Goal: Find specific page/section: Find specific page/section

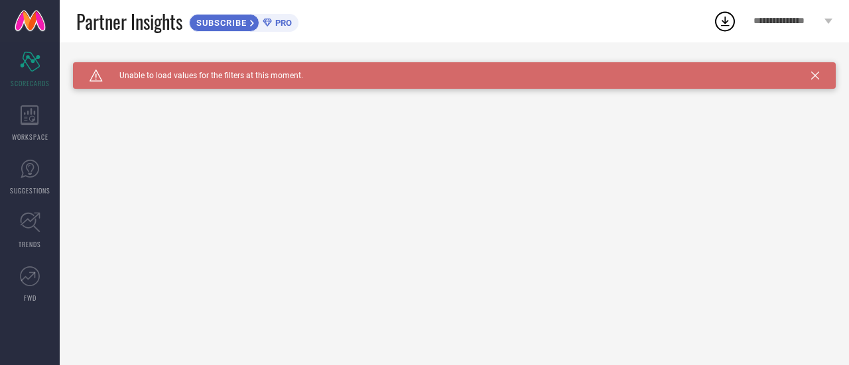
click at [810, 78] on div "Caution Created with Sketch. Unable to load values for the filters at this mome…" at bounding box center [454, 75] width 762 height 27
click at [811, 78] on icon at bounding box center [815, 76] width 8 height 8
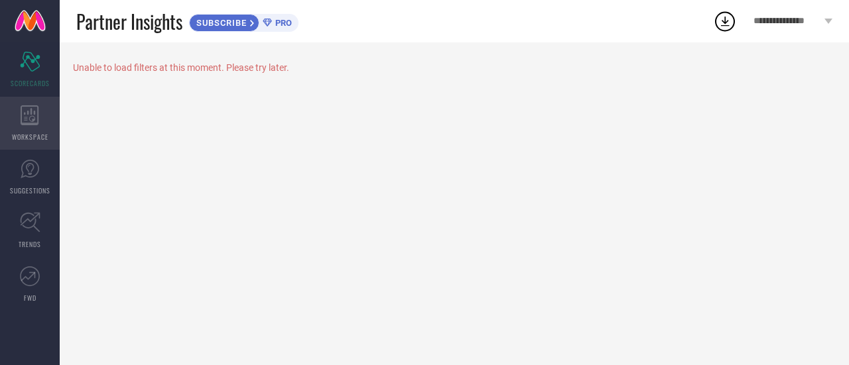
click at [33, 111] on icon at bounding box center [30, 115] width 19 height 20
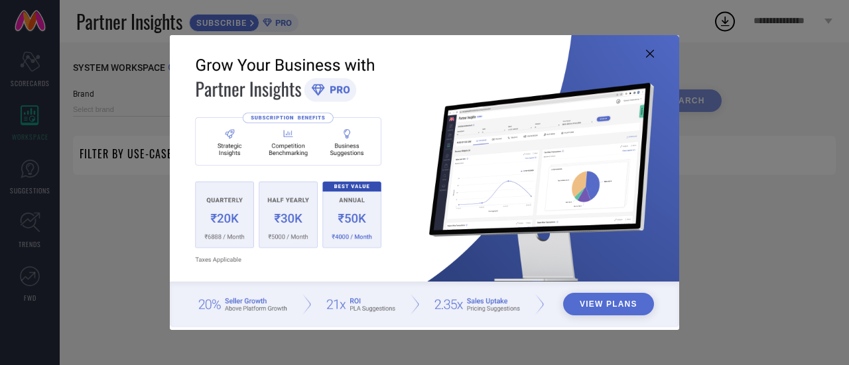
type input "1 STOP FASHION"
type input "All"
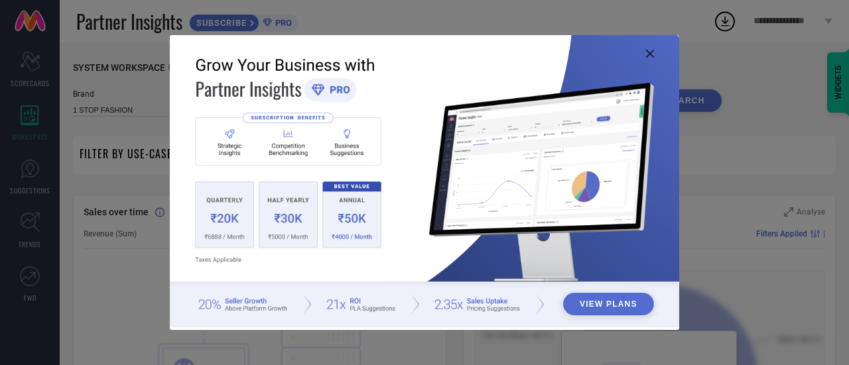
click at [652, 55] on icon at bounding box center [650, 54] width 8 height 8
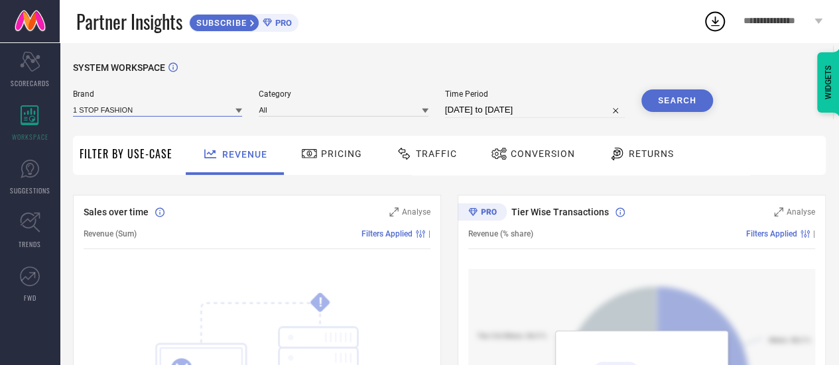
click at [158, 112] on input at bounding box center [157, 110] width 169 height 14
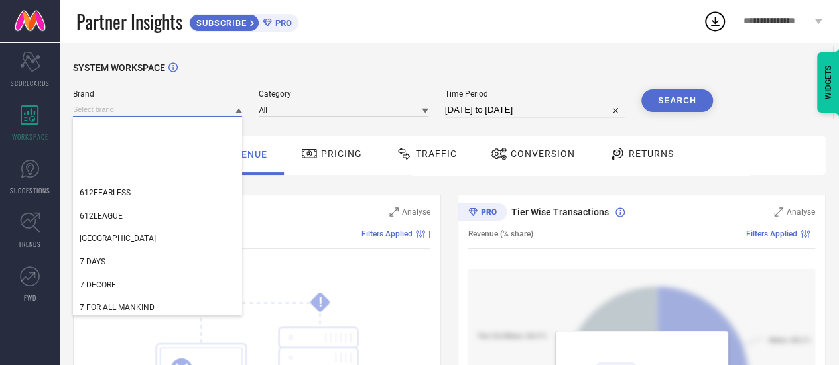
scroll to position [928, 0]
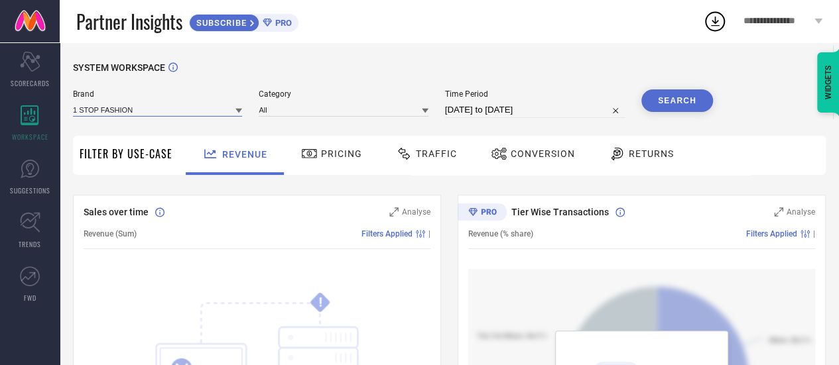
click at [201, 107] on input at bounding box center [157, 110] width 169 height 14
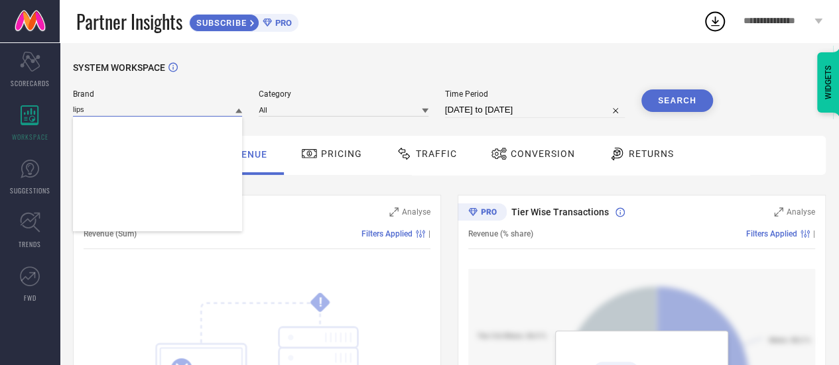
scroll to position [0, 0]
type input "l"
type input "b"
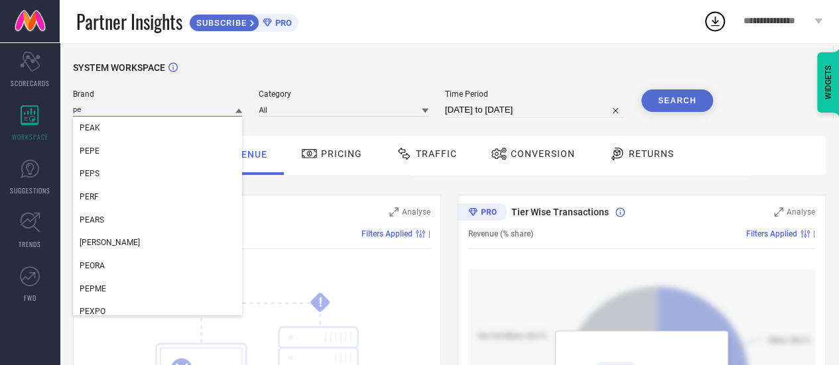
type input "p"
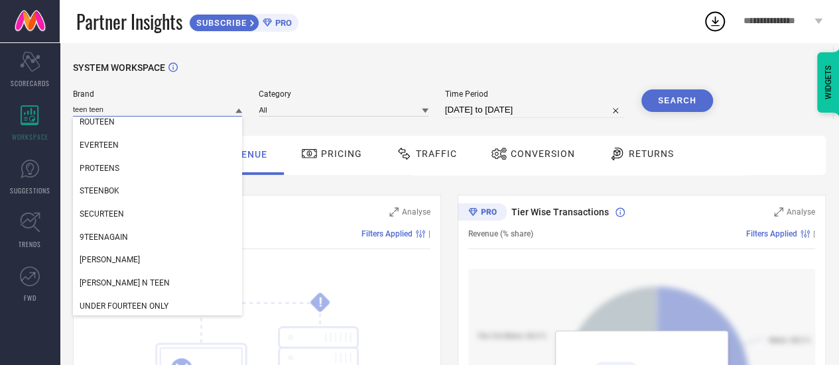
scroll to position [123, 0]
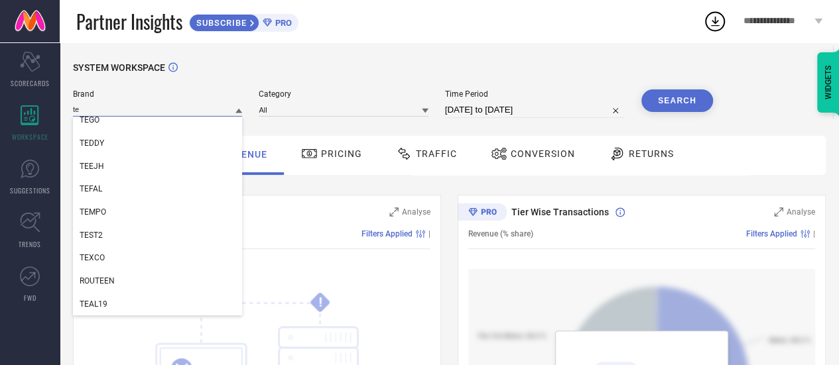
type input "t"
type input "T"
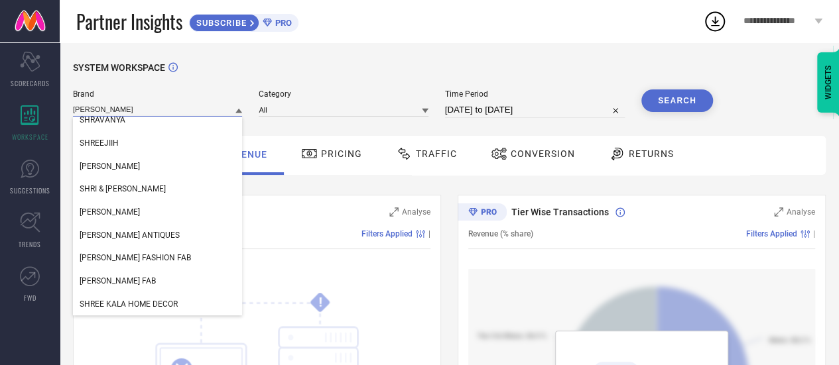
scroll to position [0, 0]
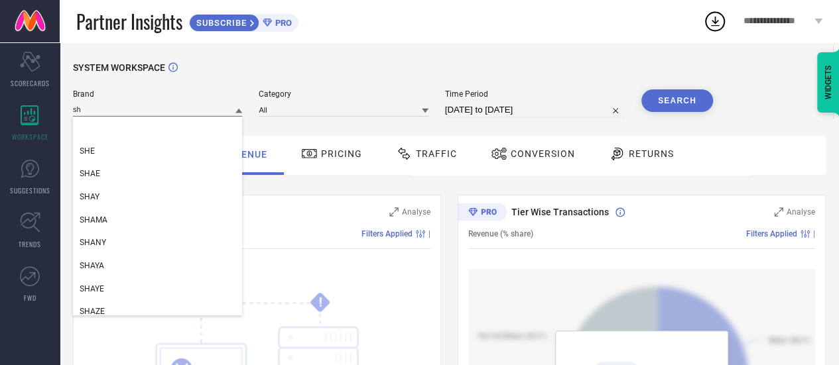
type input "s"
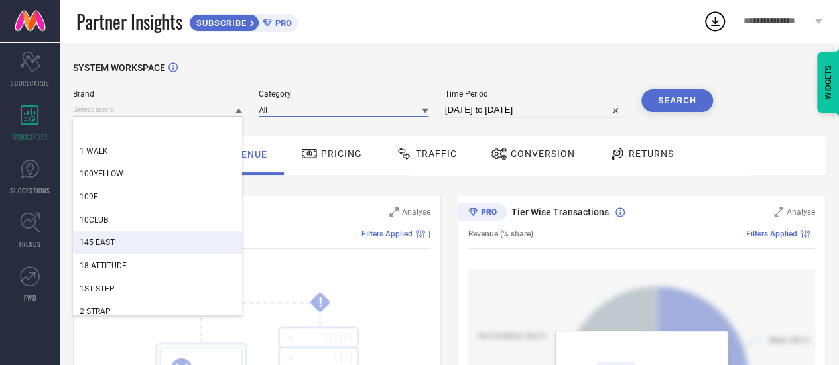
click at [281, 107] on input at bounding box center [343, 110] width 169 height 14
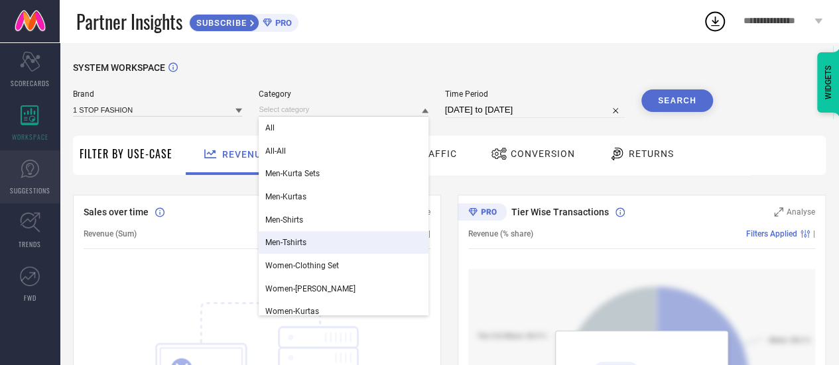
click at [48, 177] on link "SUGGESTIONS" at bounding box center [30, 177] width 60 height 53
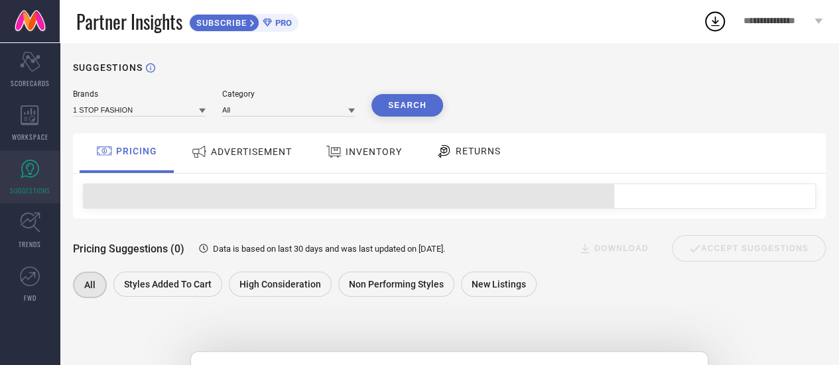
click at [243, 154] on span "ADVERTISEMENT" at bounding box center [251, 152] width 81 height 11
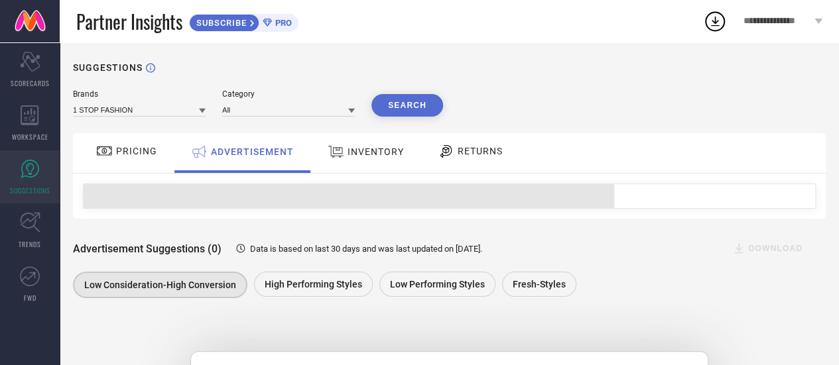
click at [127, 152] on span "PRICING" at bounding box center [136, 151] width 41 height 11
